Goal: Check status: Check status

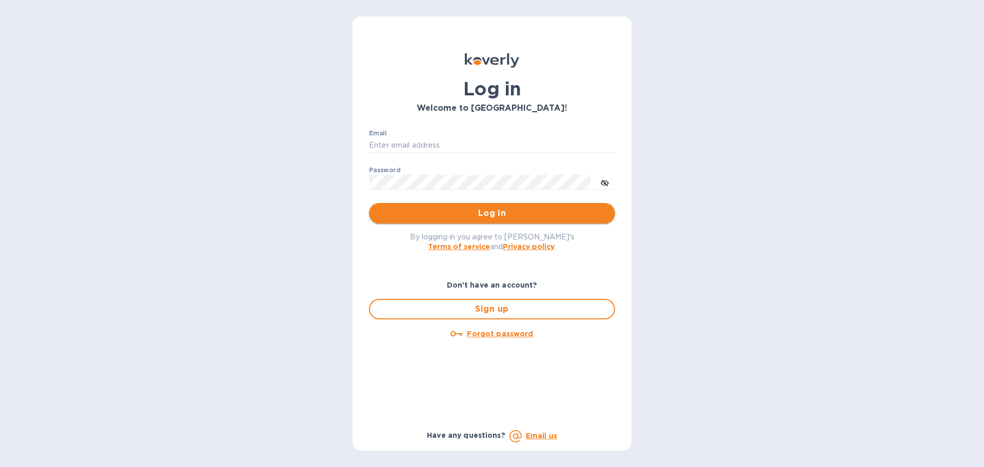
type input "[EMAIL_ADDRESS][DOMAIN_NAME]"
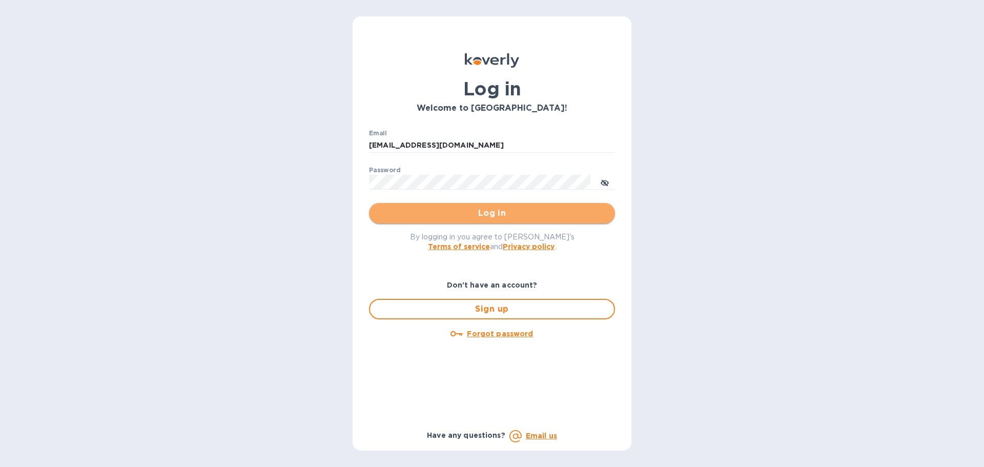
click at [460, 217] on span "Log in" at bounding box center [492, 213] width 230 height 12
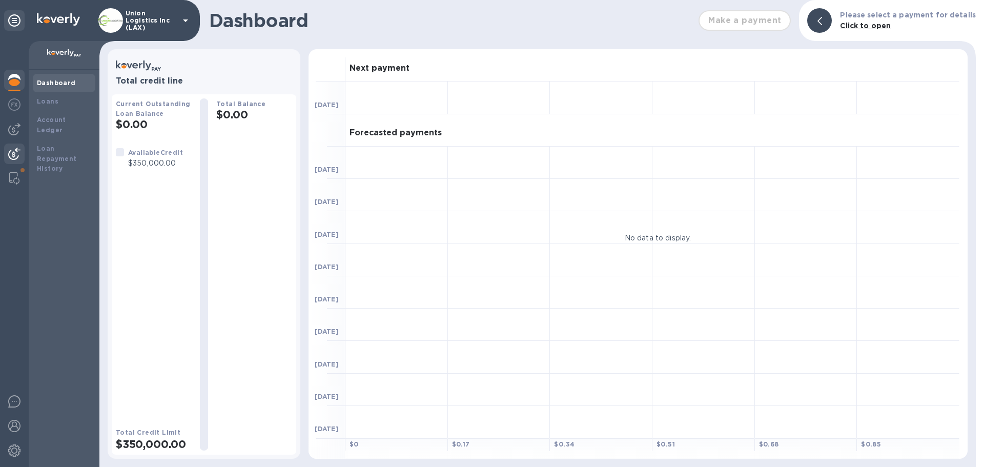
click at [8, 151] on div at bounding box center [14, 154] width 20 height 23
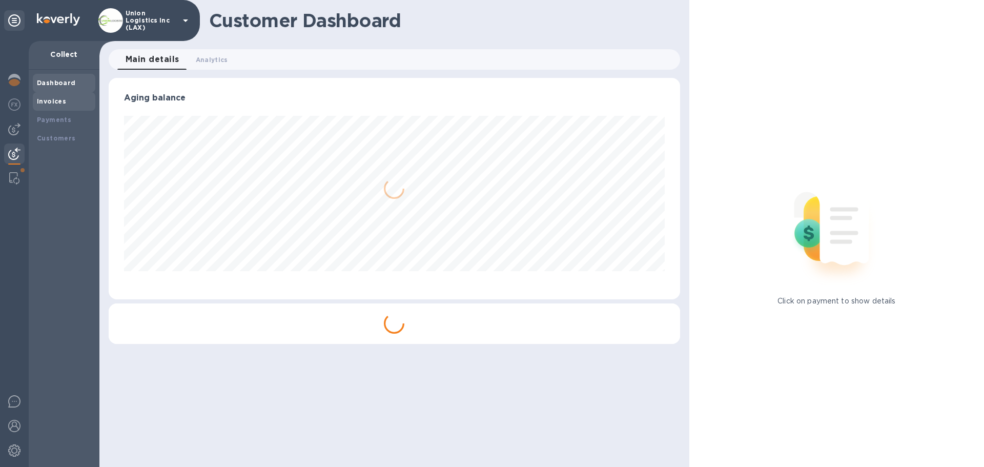
scroll to position [221, 571]
click at [58, 113] on div "Payments" at bounding box center [64, 120] width 63 height 18
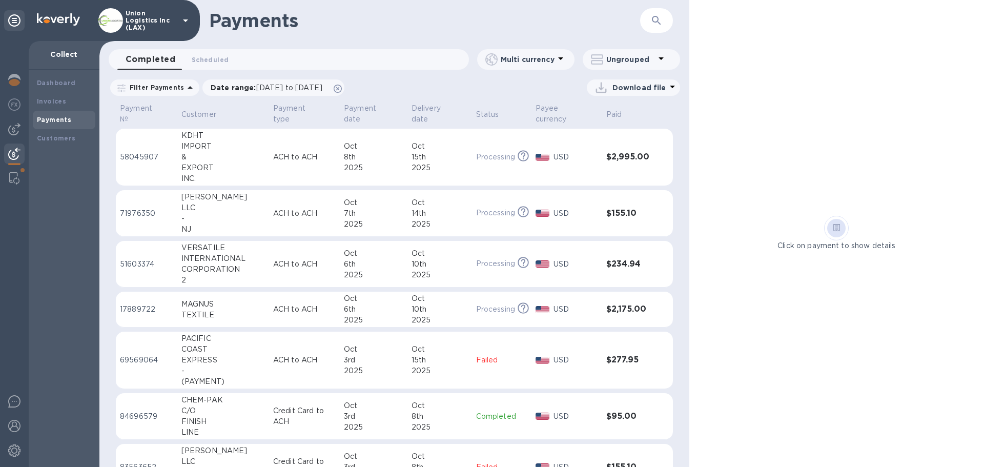
click at [273, 158] on p "ACH to ACH" at bounding box center [304, 157] width 63 height 11
